Goal: Register for event/course

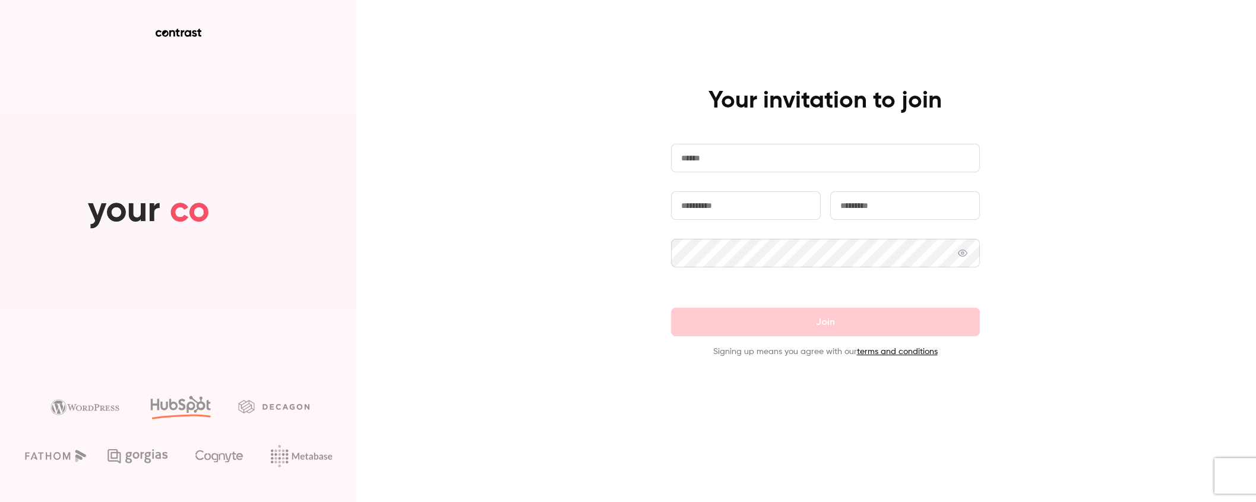
click at [800, 372] on main "Your invitation to join Join Signing up means you agree with our terms and cond…" at bounding box center [825, 251] width 309 height 502
click at [729, 156] on input "email" at bounding box center [825, 158] width 309 height 28
type input "**********"
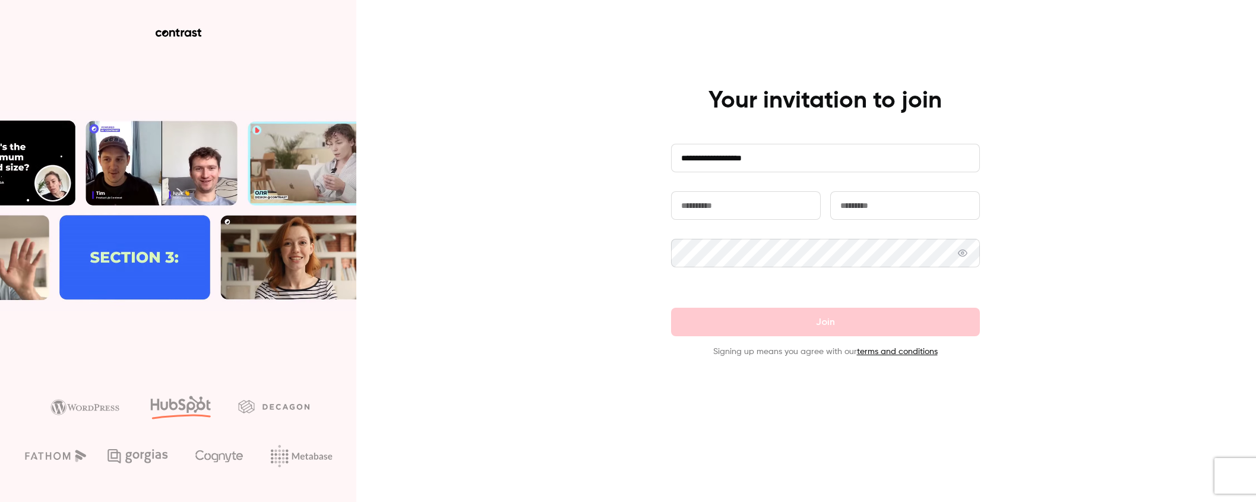
click at [736, 202] on input "text" at bounding box center [746, 205] width 150 height 28
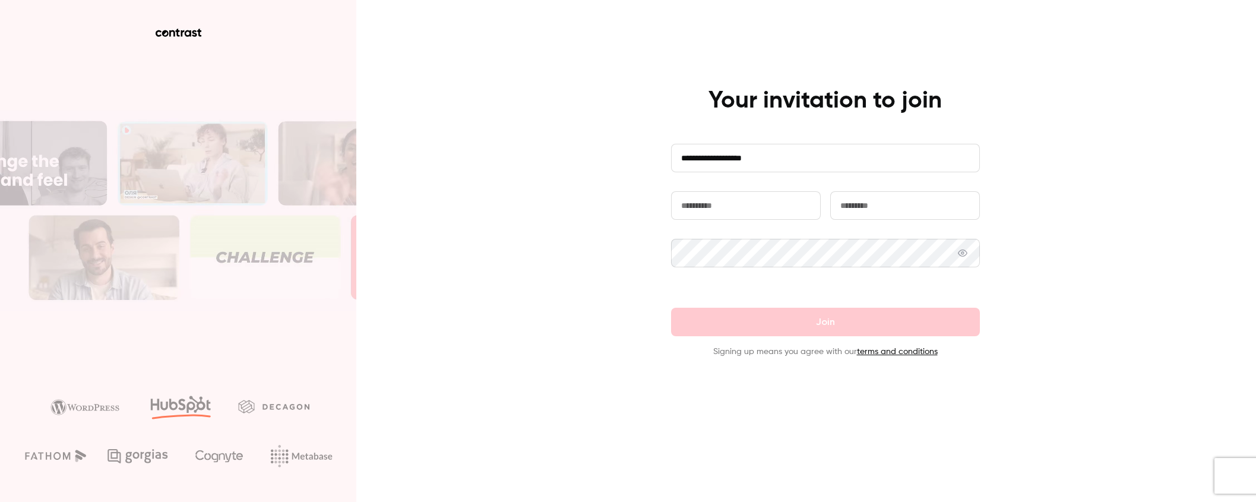
type input "**********"
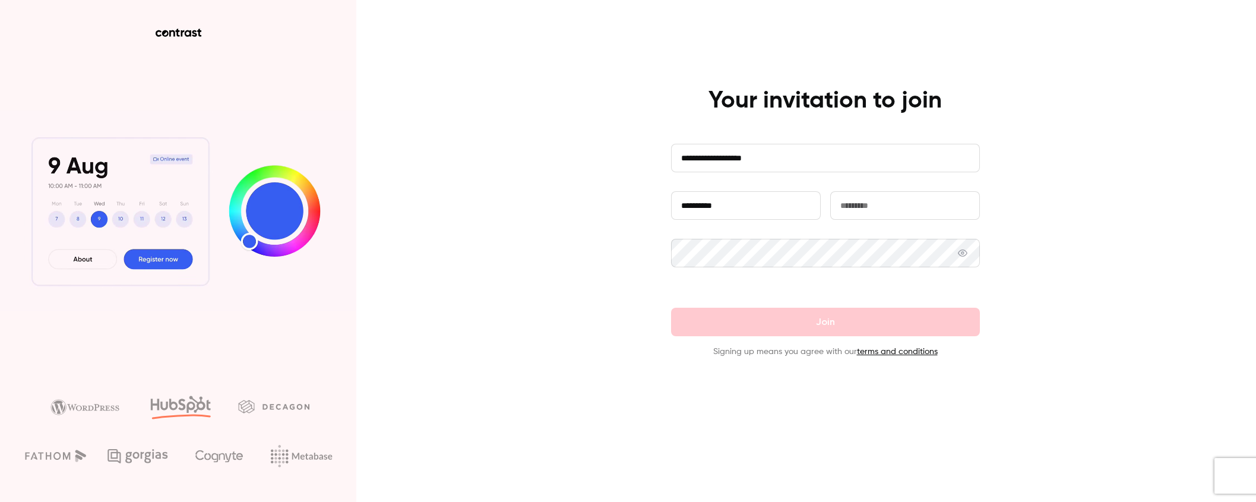
click at [863, 207] on input "text" at bounding box center [905, 205] width 150 height 28
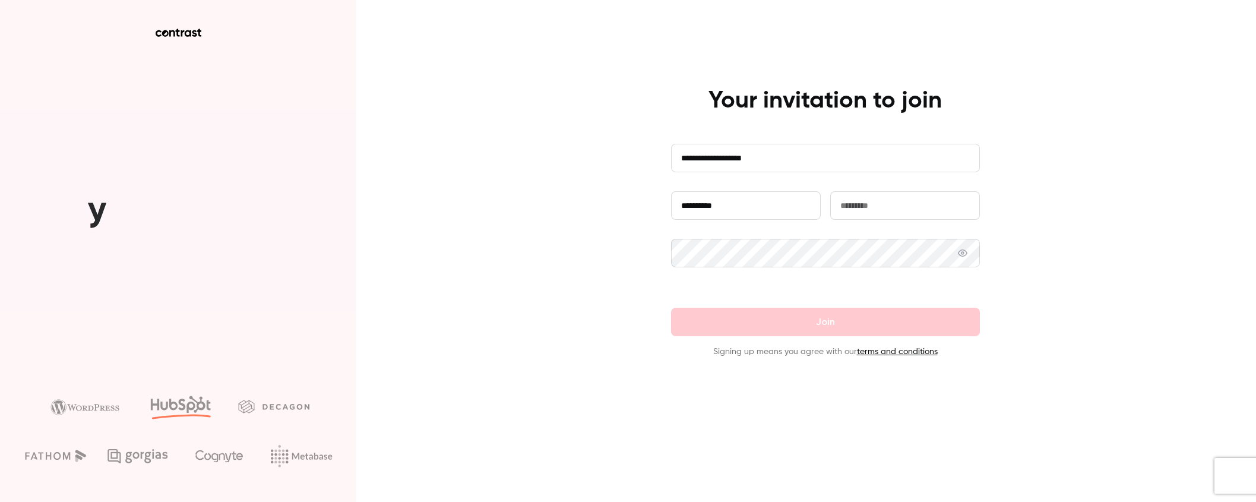
type input "*****"
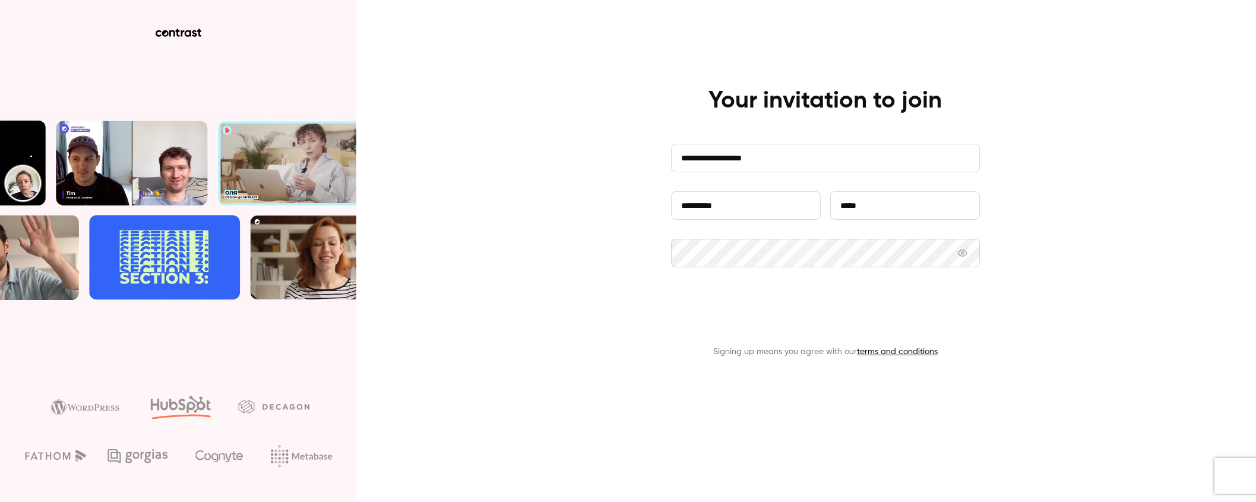
click at [829, 324] on button "Join" at bounding box center [825, 322] width 309 height 28
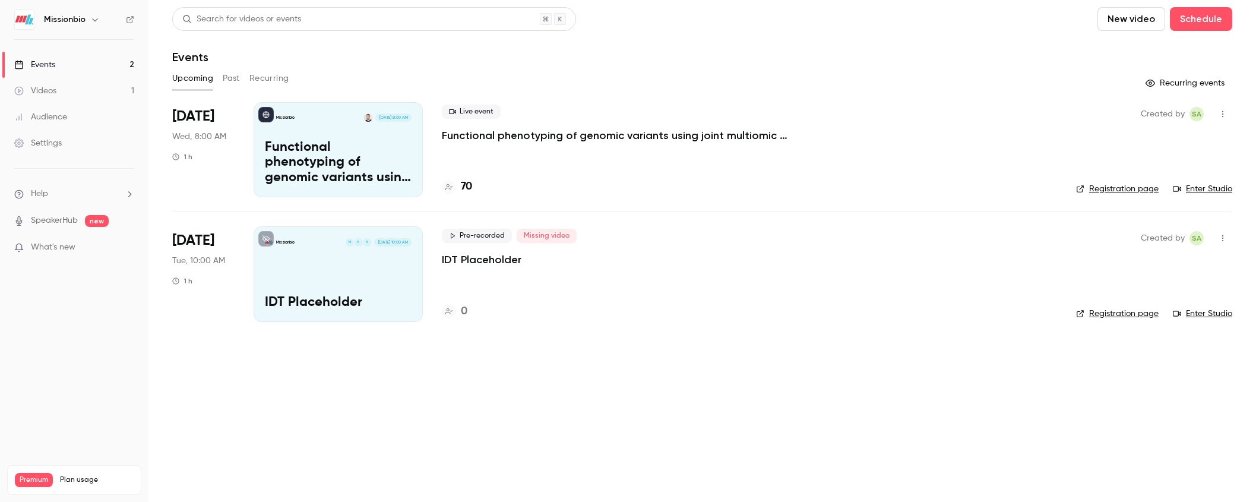
click at [61, 115] on div "Audience" at bounding box center [40, 117] width 53 height 12
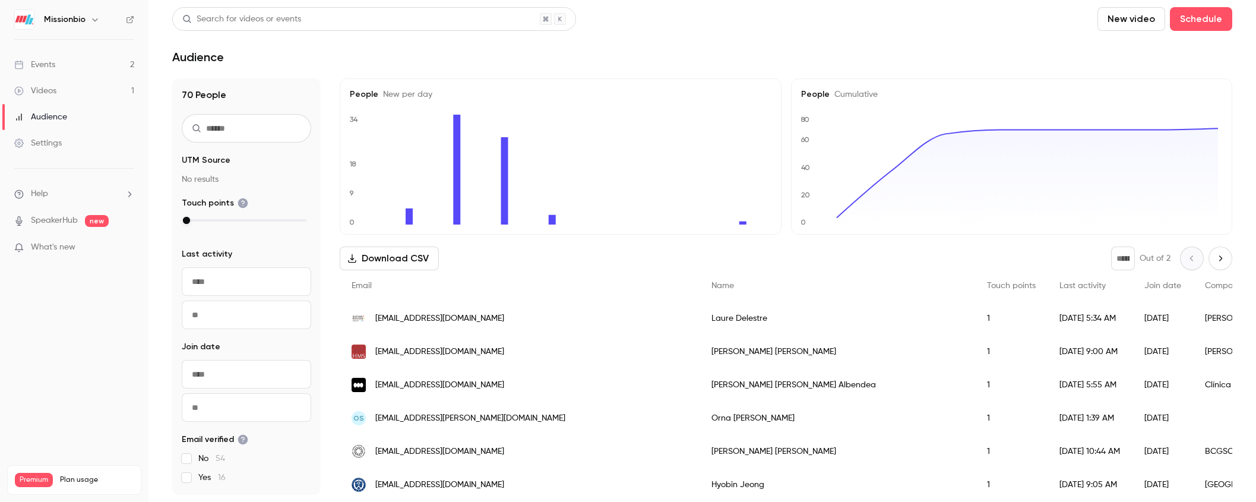
click at [46, 66] on div "Events" at bounding box center [34, 65] width 41 height 12
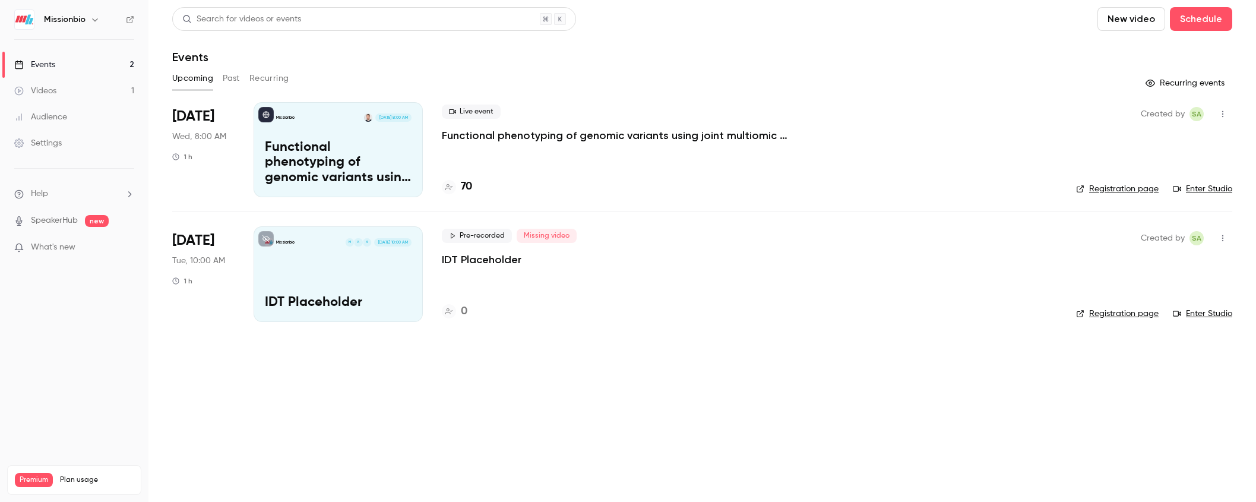
click at [112, 248] on p "What's new" at bounding box center [64, 247] width 101 height 12
click at [1042, 99] on div at bounding box center [628, 251] width 1256 height 502
click at [92, 20] on icon "button" at bounding box center [94, 19] width 9 height 9
click at [820, 392] on div at bounding box center [628, 251] width 1256 height 502
click at [1199, 18] on button "Schedule" at bounding box center [1201, 19] width 62 height 24
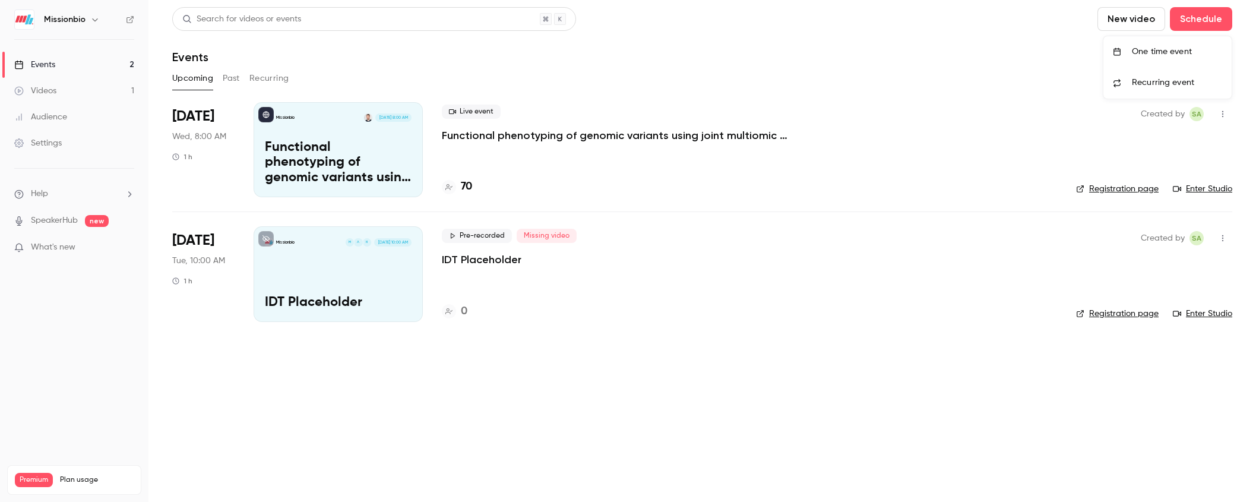
click at [1169, 50] on div "One time event" at bounding box center [1177, 52] width 90 height 12
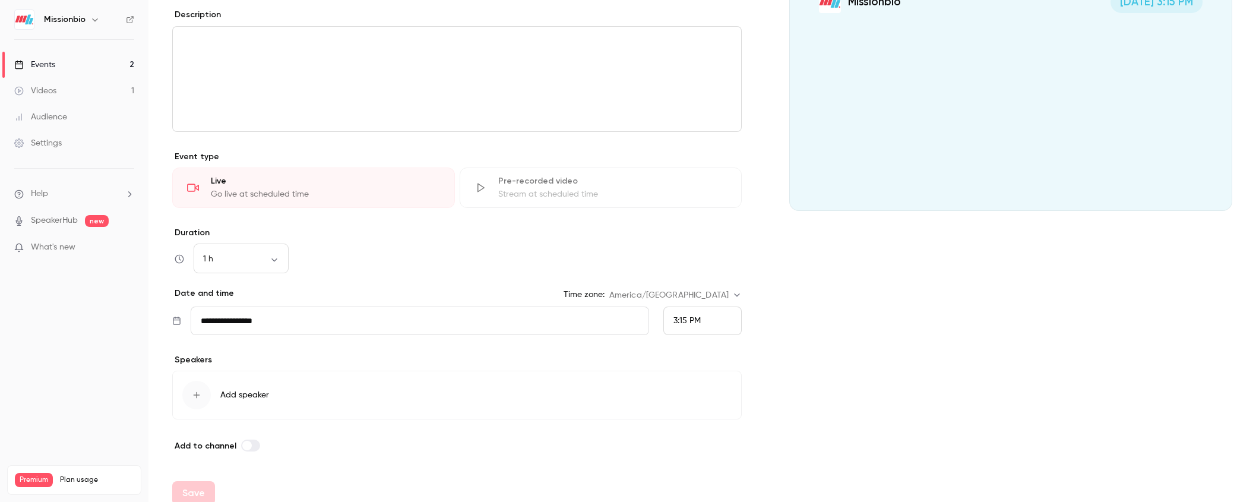
scroll to position [173, 0]
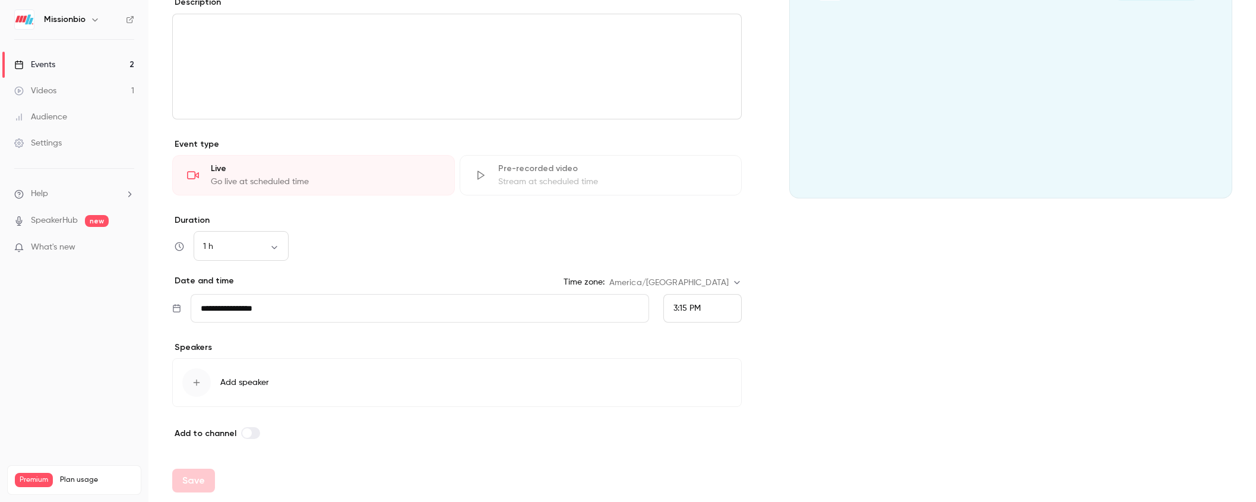
click at [236, 380] on span "Add speaker" at bounding box center [244, 382] width 49 height 12
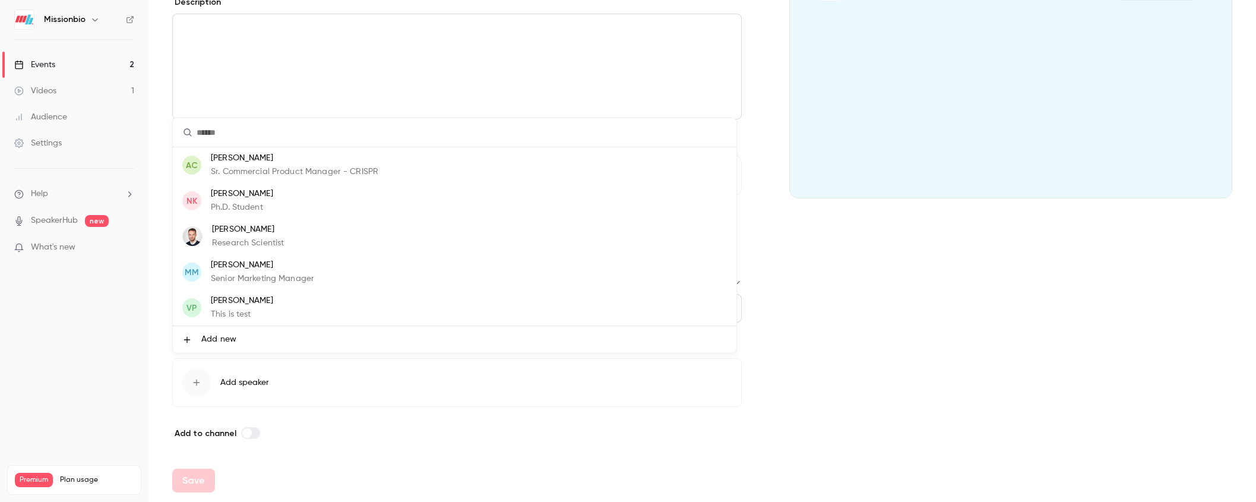
click at [923, 277] on div at bounding box center [628, 251] width 1256 height 502
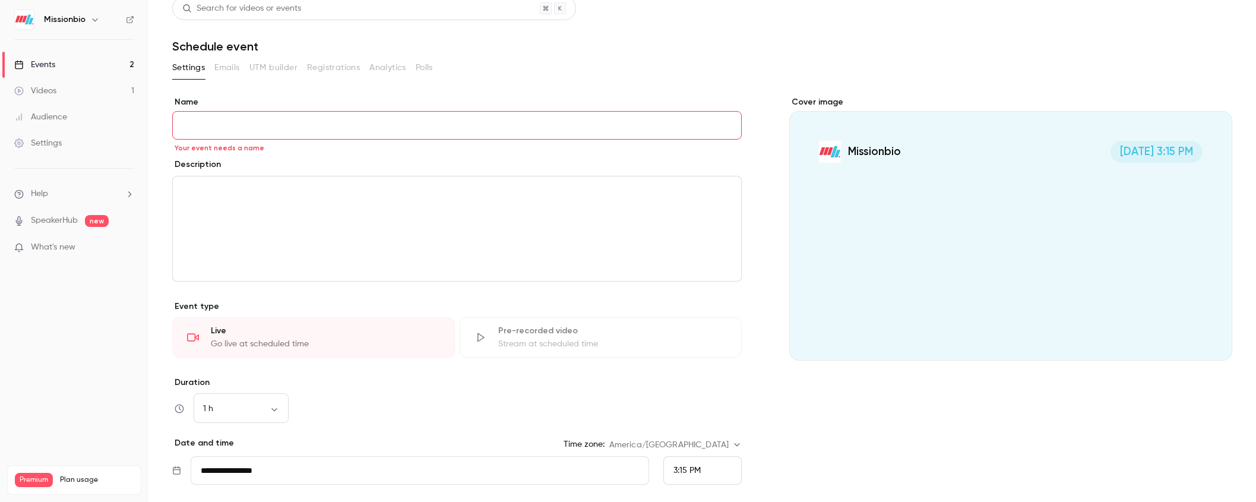
scroll to position [0, 0]
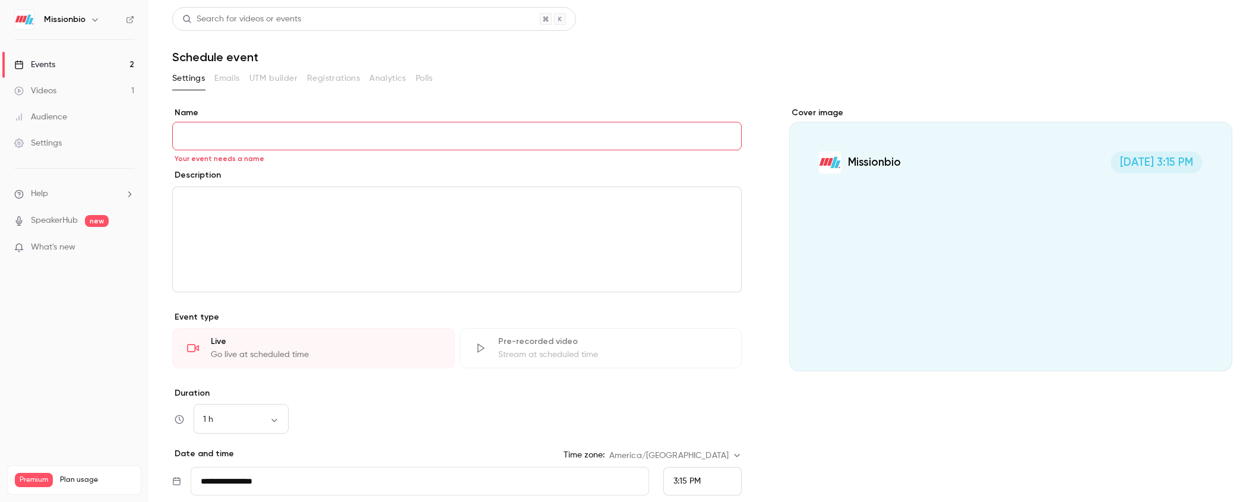
click at [50, 63] on div "Events" at bounding box center [34, 65] width 41 height 12
